Goal: Find specific page/section: Find specific page/section

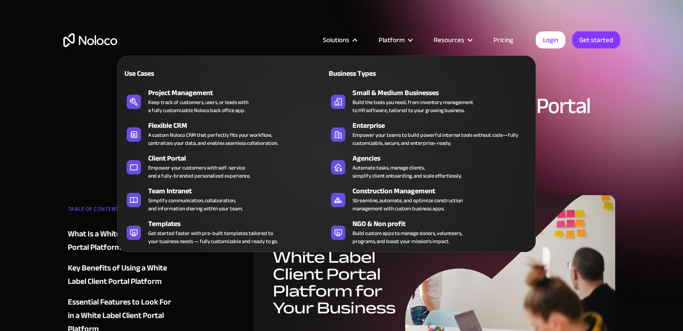
click at [357, 37] on div at bounding box center [355, 40] width 7 height 7
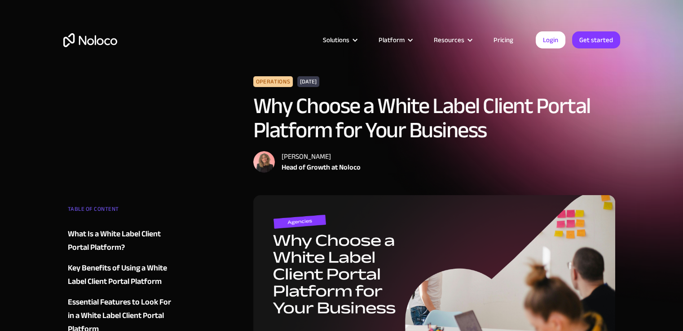
click at [357, 37] on div at bounding box center [355, 40] width 7 height 7
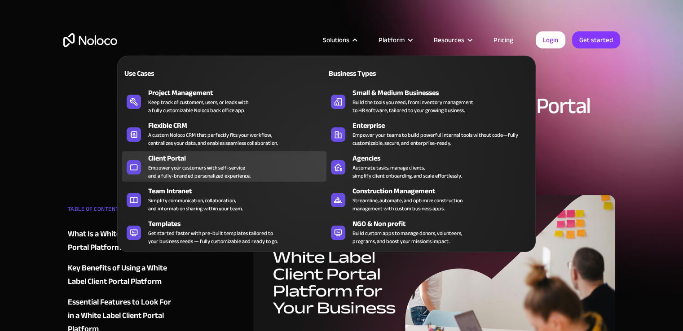
click at [204, 157] on div "Client Portal" at bounding box center [239, 158] width 182 height 11
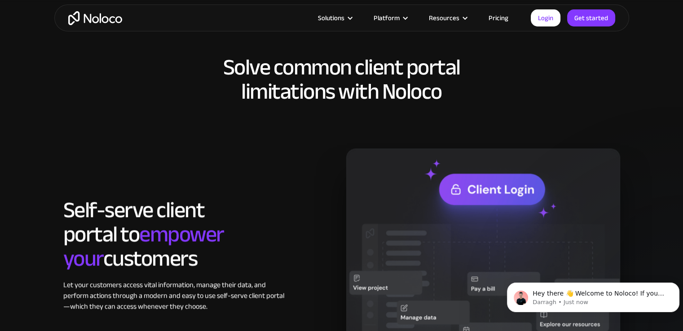
scroll to position [655, 0]
